Goal: Task Accomplishment & Management: Manage account settings

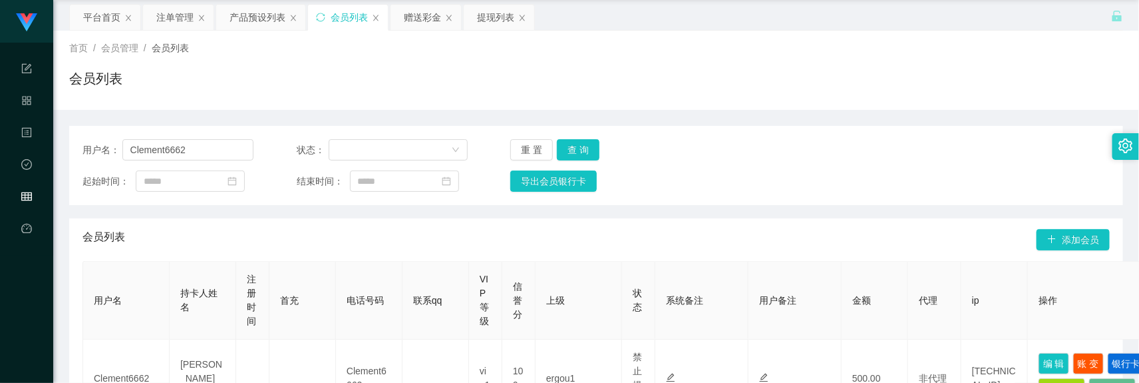
scroll to position [37, 0]
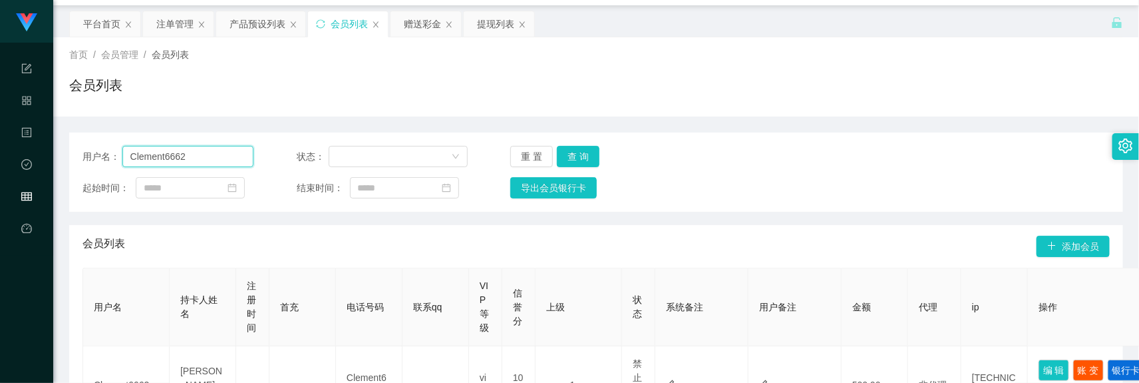
click at [218, 146] on input "Clement6662" at bounding box center [188, 156] width 132 height 21
paste input "88917355"
type input "88917355"
click at [584, 151] on button "查 询" at bounding box center [578, 156] width 43 height 21
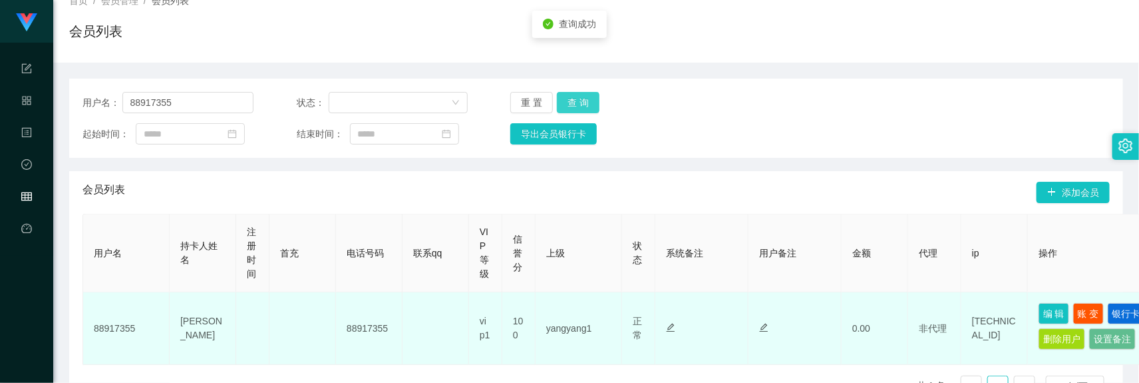
scroll to position [204, 0]
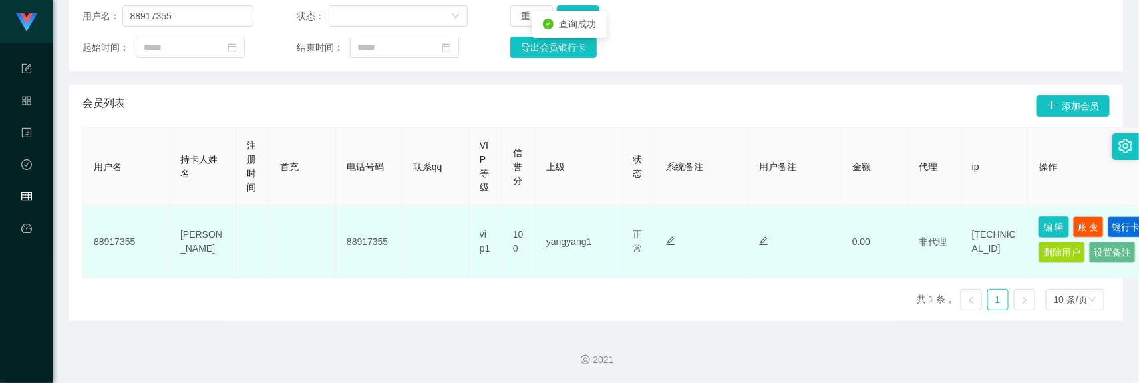
click at [1056, 216] on button "编 辑" at bounding box center [1054, 226] width 31 height 21
type input "88917355"
type input "[PERSON_NAME]"
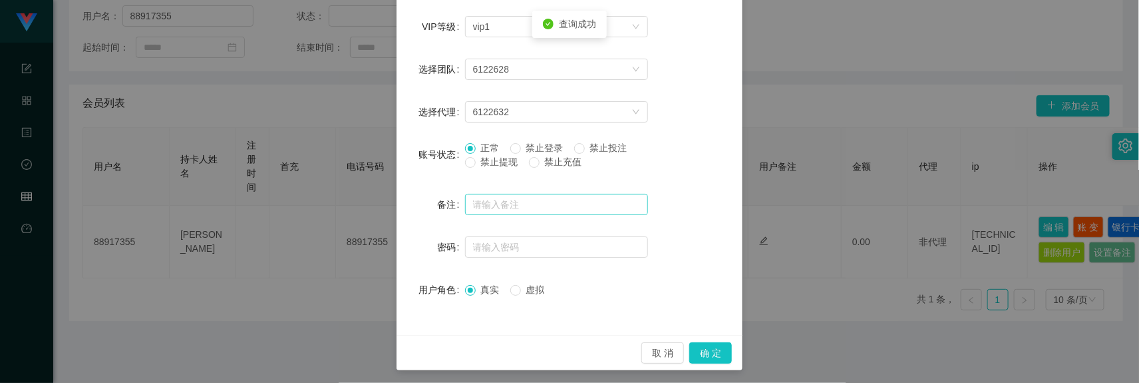
scroll to position [279, 0]
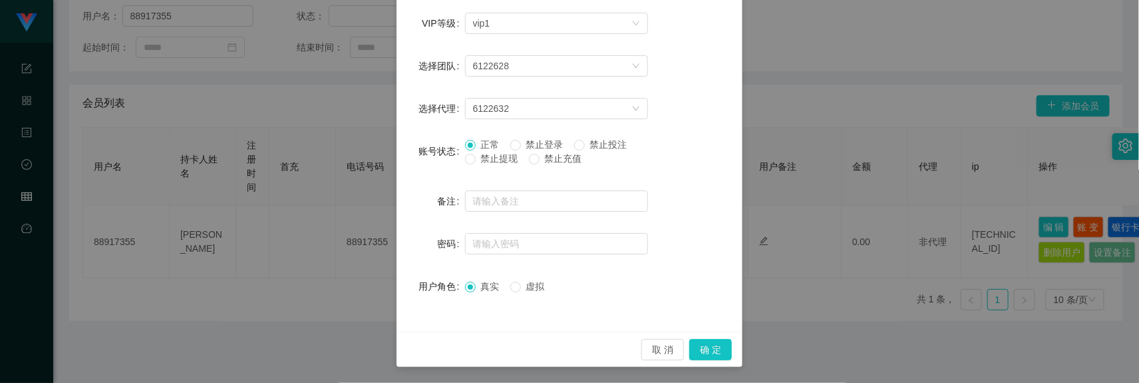
click at [480, 158] on span "禁止提现" at bounding box center [500, 158] width 48 height 11
click at [706, 353] on button "确 定" at bounding box center [710, 349] width 43 height 21
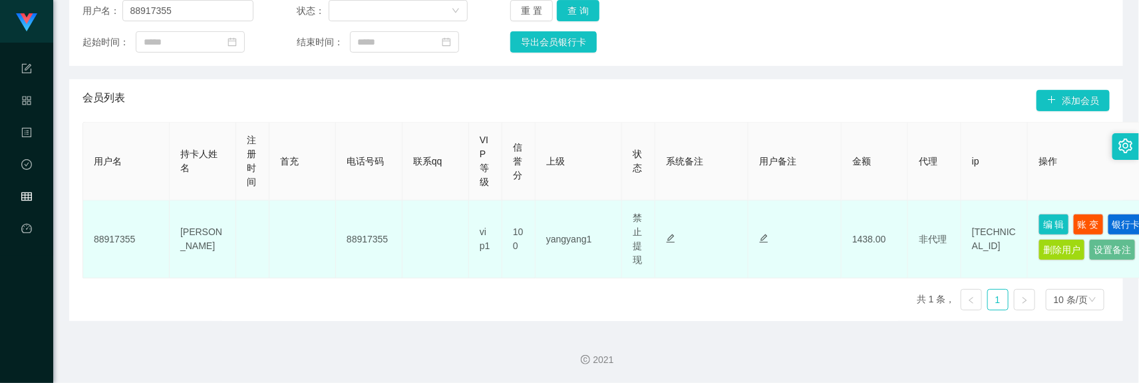
click at [374, 203] on td "88917355" at bounding box center [369, 239] width 67 height 78
click at [366, 253] on td "88917355" at bounding box center [369, 239] width 67 height 78
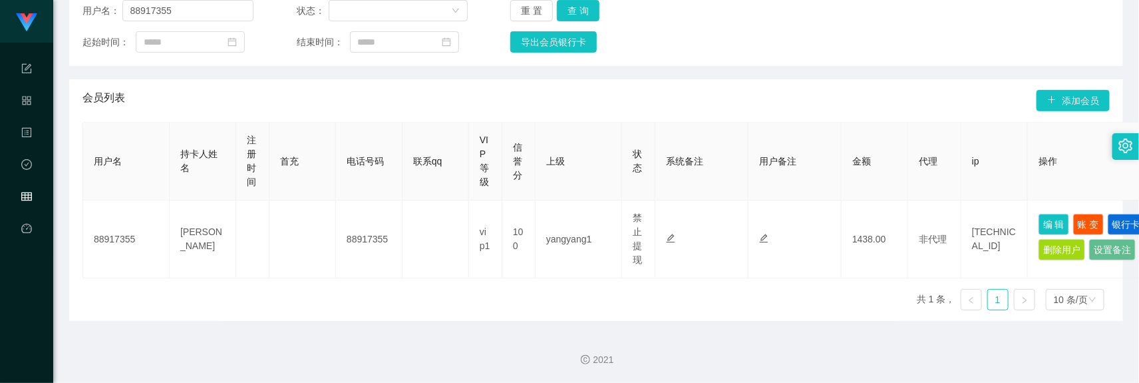
click at [646, 31] on div "导出会员银行卡" at bounding box center [595, 41] width 171 height 21
